Goal: Check status: Check status

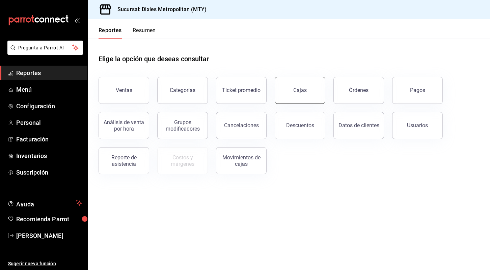
click at [303, 95] on link "Cajas" at bounding box center [300, 90] width 51 height 27
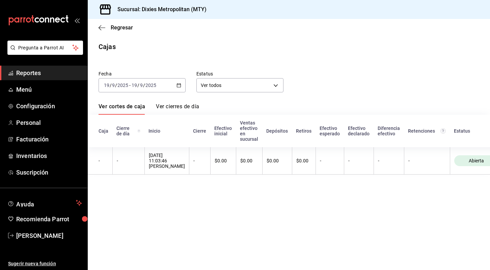
click at [179, 87] on div "[DATE] [DATE] - [DATE] [DATE]" at bounding box center [142, 85] width 87 height 14
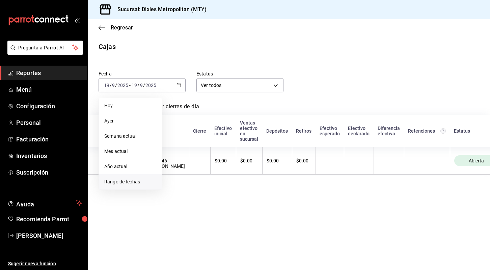
click at [126, 183] on span "Rango de fechas" at bounding box center [130, 181] width 52 height 7
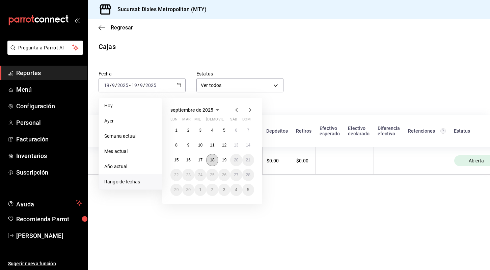
click at [209, 160] on button "18" at bounding box center [212, 160] width 12 height 12
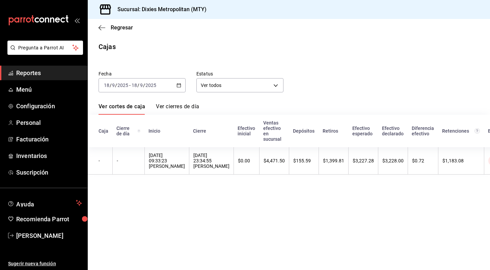
click at [424, 93] on div "Fecha [DATE] [DATE] - [DATE] [DATE] Estatus Ver todos ALL Ver cortes de caja Ve…" at bounding box center [289, 118] width 381 height 112
click at [403, 94] on div "Fecha [DATE] [DATE] - [DATE] [DATE] Estatus Ver todos ALL Ver cortes de caja Ve…" at bounding box center [289, 118] width 381 height 112
